Goal: Task Accomplishment & Management: Use online tool/utility

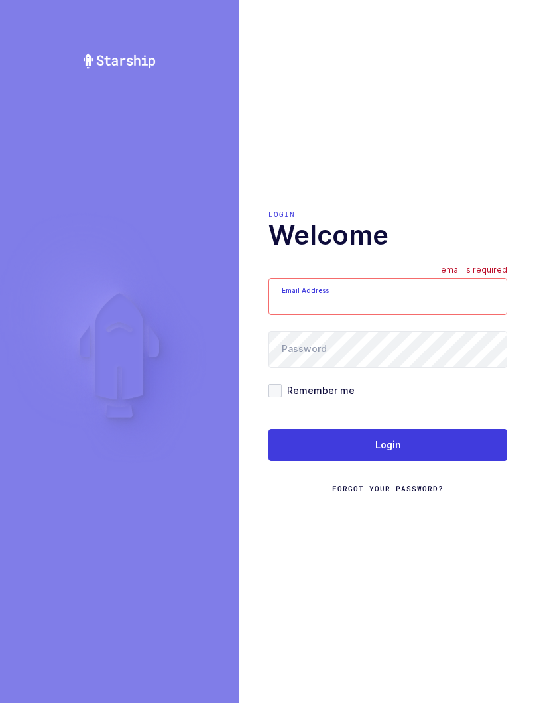
type input "mundo@janustrade.com"
click at [471, 455] on button "Login" at bounding box center [387, 445] width 239 height 32
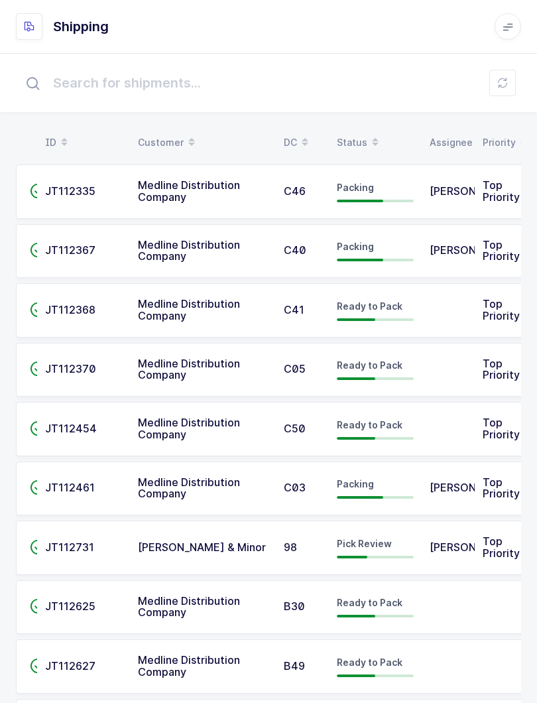
click at [355, 143] on div "Status" at bounding box center [375, 142] width 77 height 23
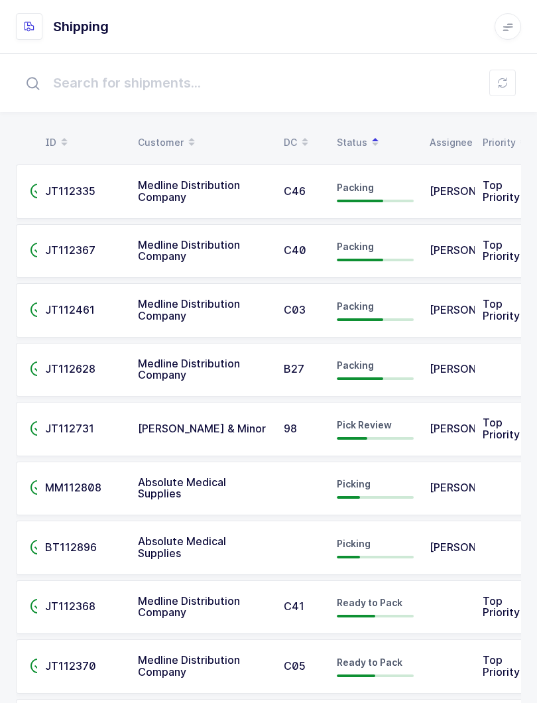
click at [412, 427] on div "Pick Review" at bounding box center [375, 428] width 77 height 21
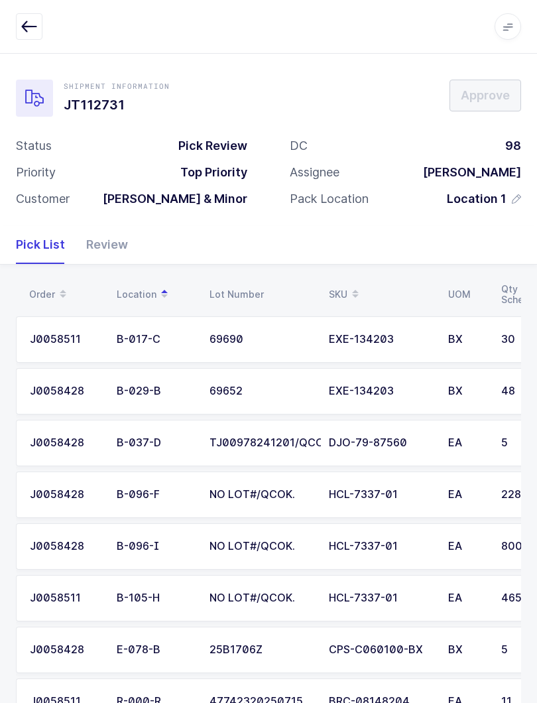
click at [107, 239] on div "Review" at bounding box center [102, 244] width 52 height 38
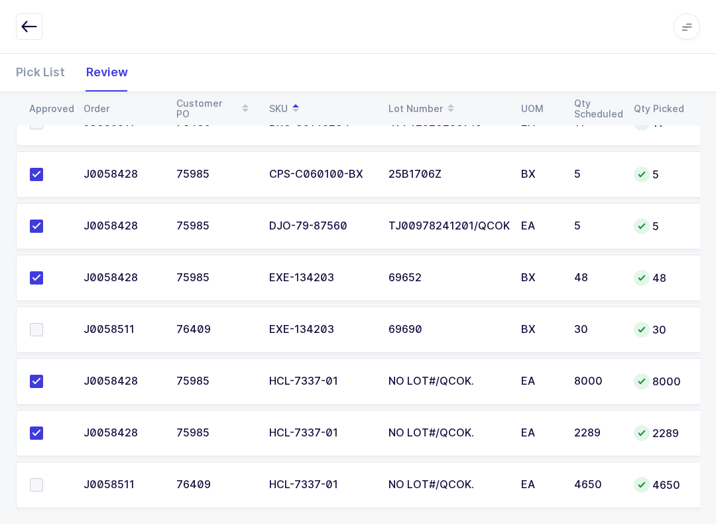
scroll to position [270, 0]
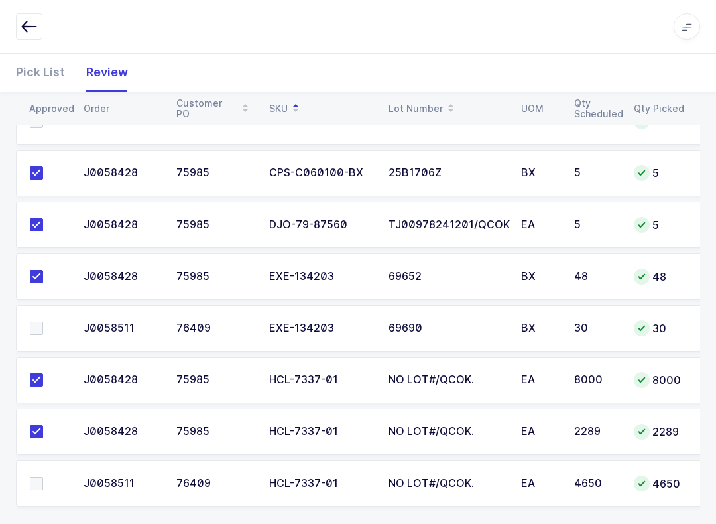
click at [44, 481] on label at bounding box center [49, 483] width 38 height 13
click at [43, 477] on input "checkbox" at bounding box center [43, 477] width 0 height 0
click at [44, 325] on label at bounding box center [49, 327] width 38 height 13
click at [43, 321] on input "checkbox" at bounding box center [43, 321] width 0 height 0
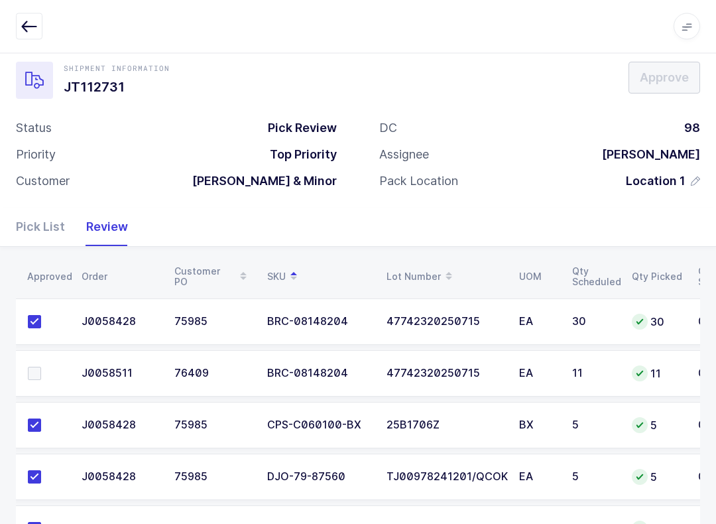
scroll to position [0, 2]
click at [39, 373] on span at bounding box center [34, 373] width 13 height 13
click at [41, 367] on input "checkbox" at bounding box center [41, 367] width 0 height 0
click at [536, 66] on button "Approve" at bounding box center [664, 78] width 72 height 32
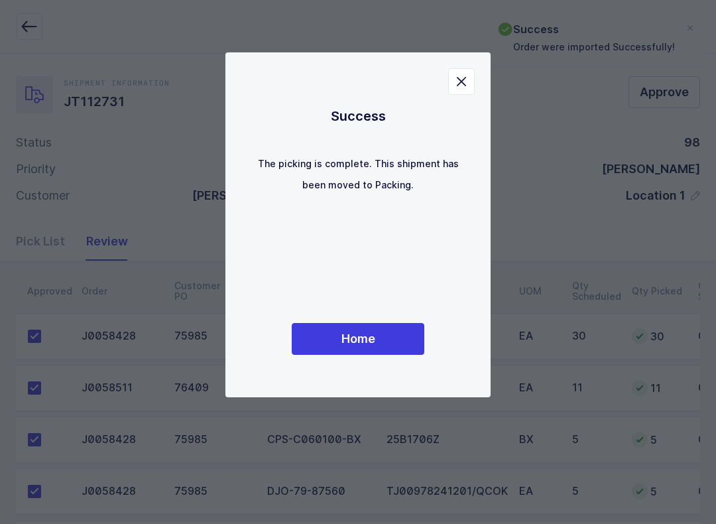
scroll to position [0, 0]
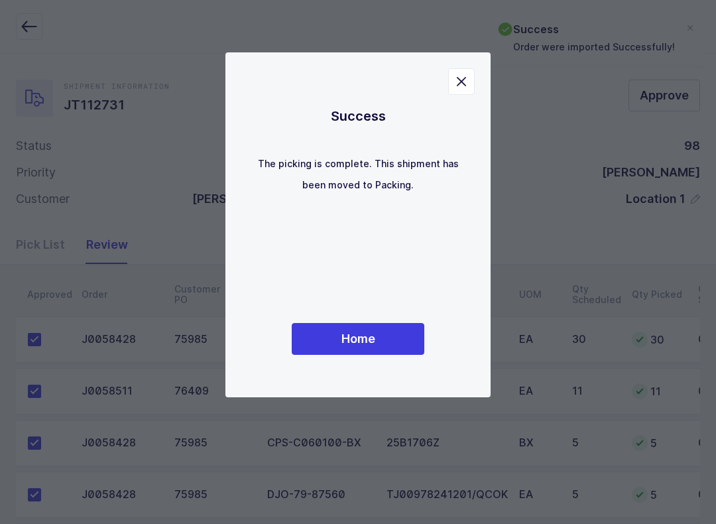
click at [367, 345] on span "Home" at bounding box center [358, 338] width 34 height 17
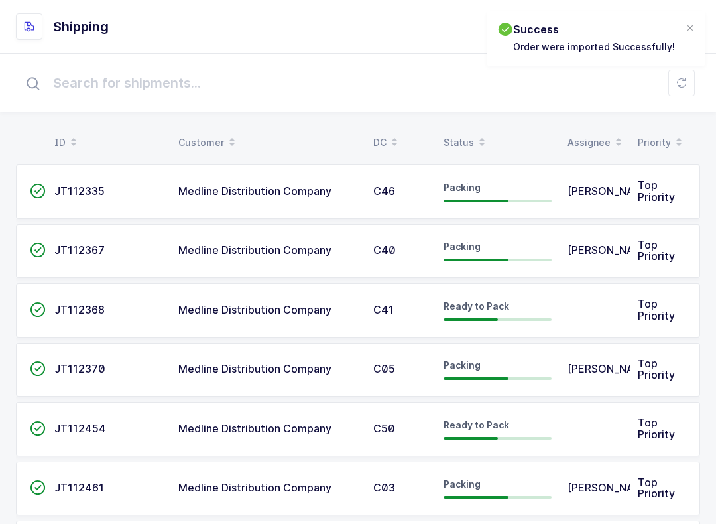
click at [479, 143] on icon at bounding box center [482, 146] width 7 height 7
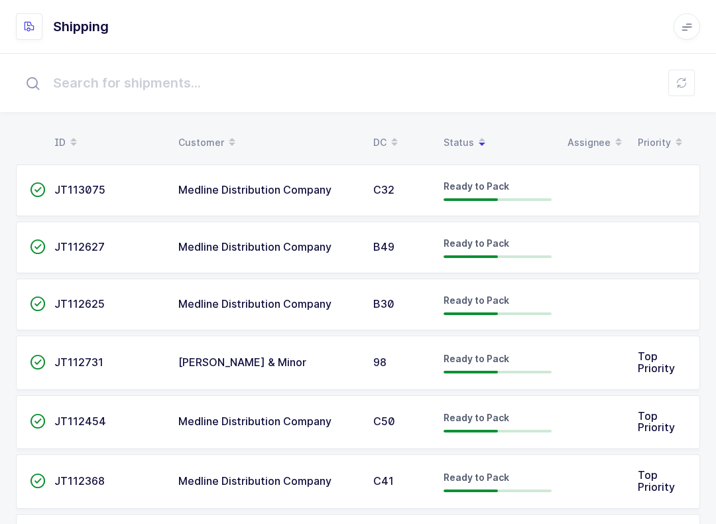
click at [452, 119] on div "ID Customer DC Status Assignee Priority  JT113075 Medline Distribution Company…" at bounding box center [358, 500] width 716 height 895
click at [463, 133] on div "Status" at bounding box center [497, 142] width 108 height 23
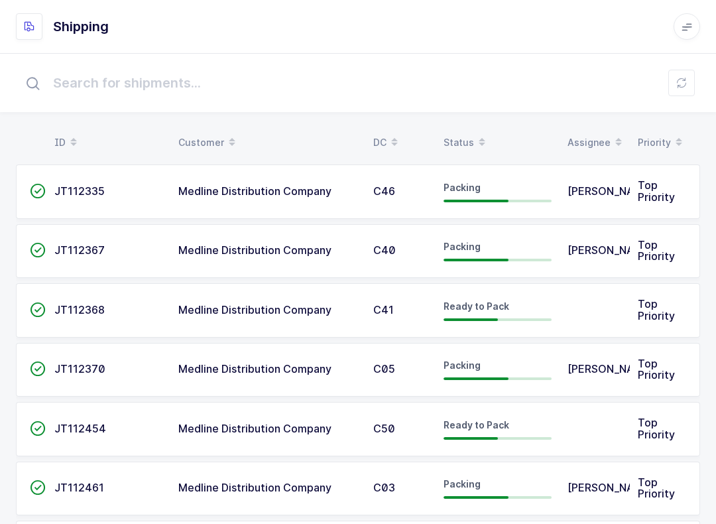
click at [474, 132] on span at bounding box center [482, 142] width 16 height 23
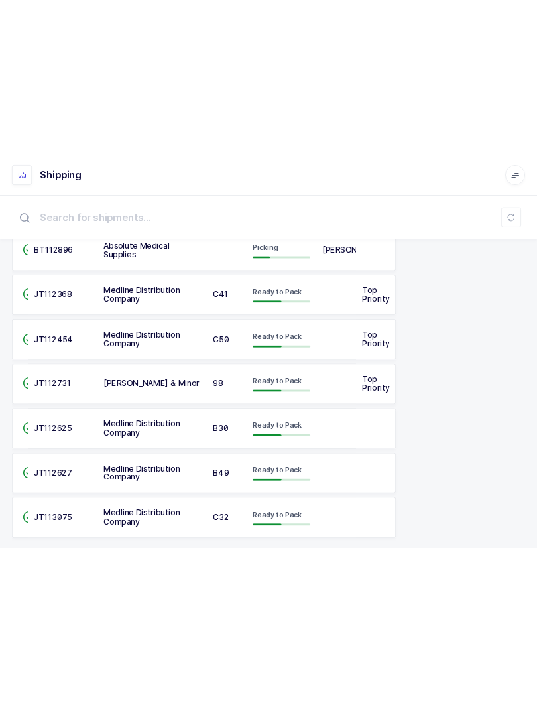
scroll to position [241, 0]
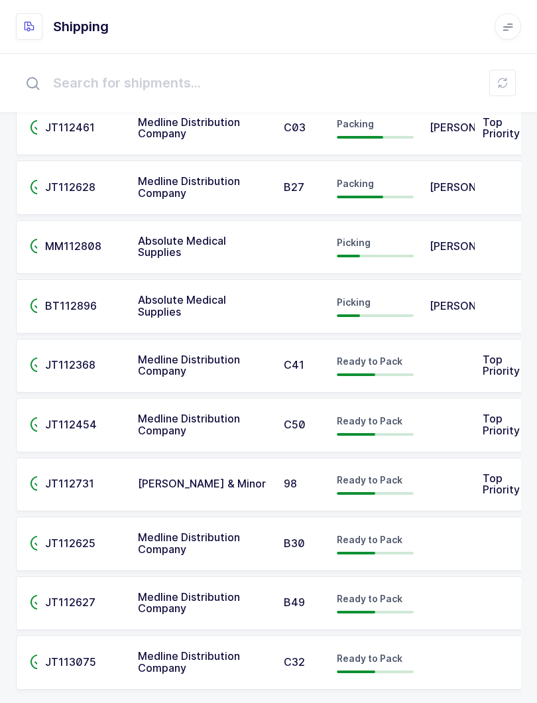
click at [506, 78] on icon at bounding box center [502, 83] width 11 height 11
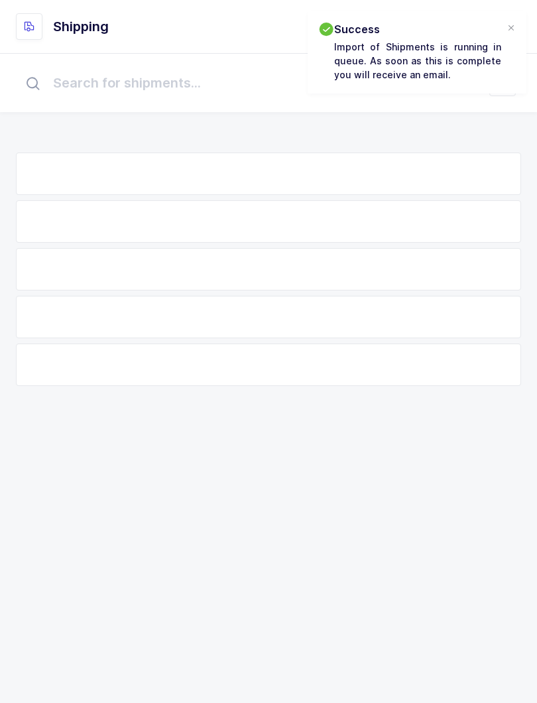
scroll to position [13, 0]
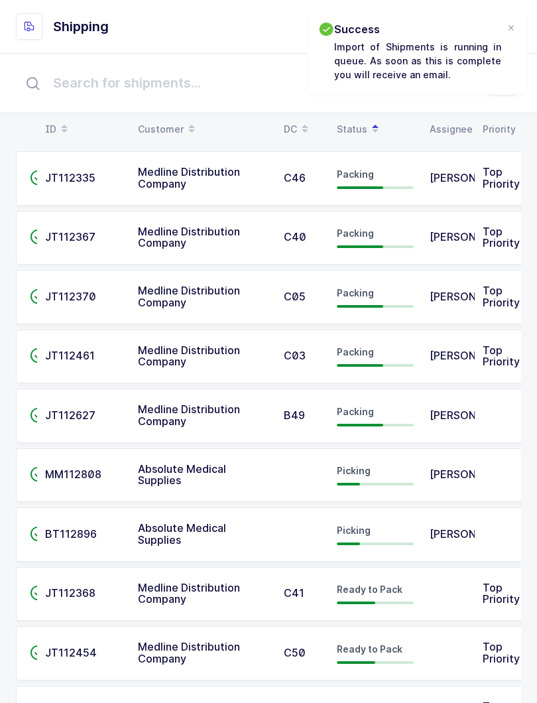
click at [357, 129] on div "Status" at bounding box center [375, 129] width 77 height 23
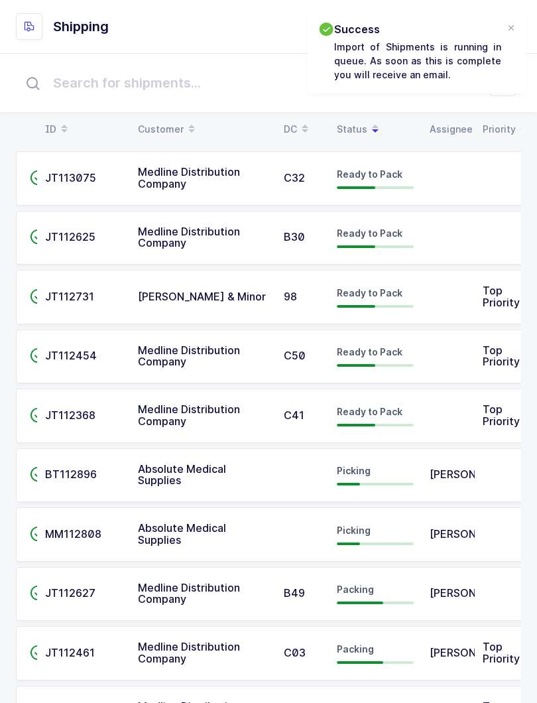
click at [358, 128] on div "Status" at bounding box center [375, 129] width 77 height 23
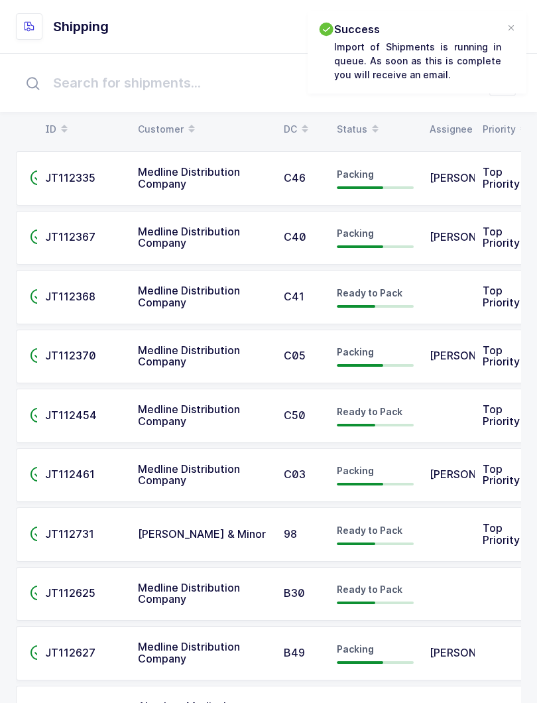
click at [359, 122] on div "Status" at bounding box center [375, 129] width 77 height 23
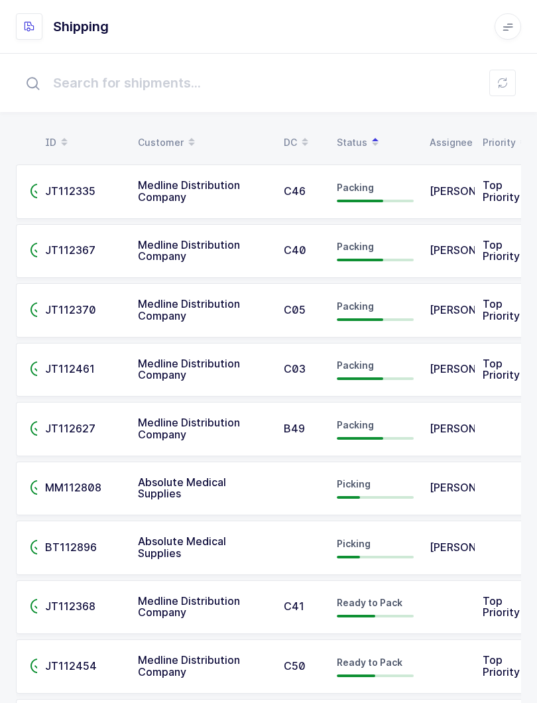
scroll to position [0, 0]
click at [363, 183] on span "Packing" at bounding box center [355, 187] width 37 height 11
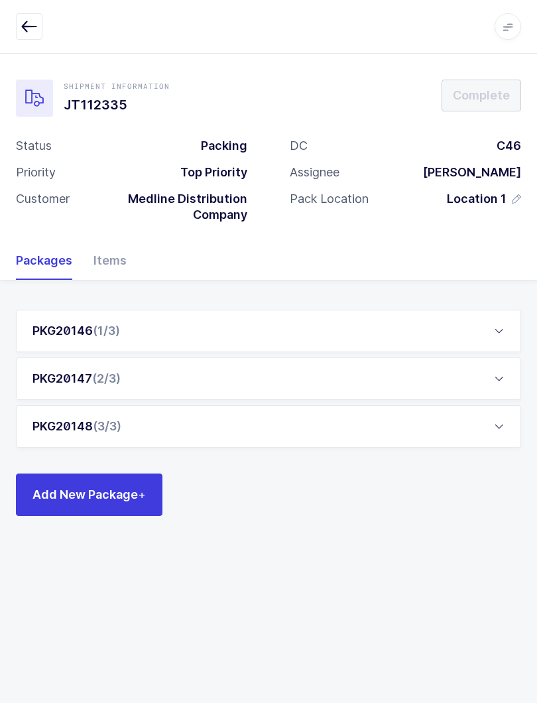
click at [30, 19] on icon "button" at bounding box center [29, 27] width 16 height 16
